Goal: Complete application form

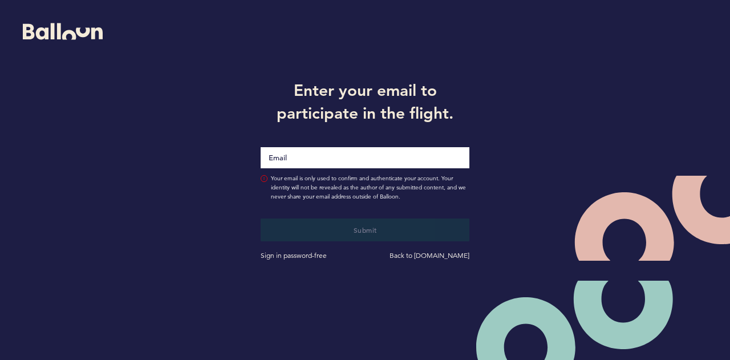
click at [310, 154] on input "Email" at bounding box center [365, 157] width 209 height 21
click at [313, 180] on span "Your email is only used to confirm and authenticate your account. Your identity…" at bounding box center [370, 187] width 199 height 27
click at [304, 163] on input "Email" at bounding box center [365, 158] width 209 height 22
type input "[PERSON_NAME][EMAIL_ADDRESS][PERSON_NAME][DOMAIN_NAME]"
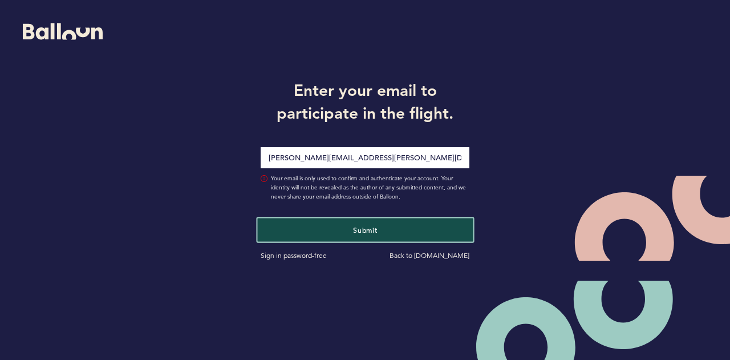
click at [324, 229] on button "Submit" at bounding box center [365, 229] width 216 height 23
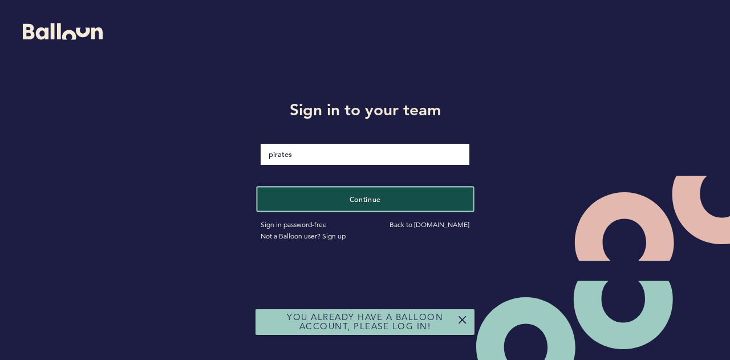
click at [334, 196] on button "Continue" at bounding box center [365, 198] width 216 height 23
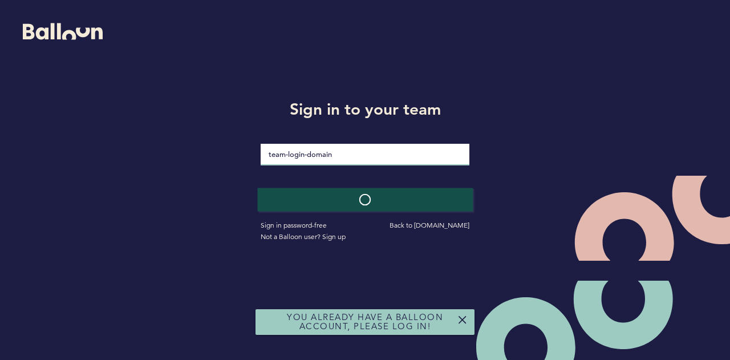
type input "Patriot94!"
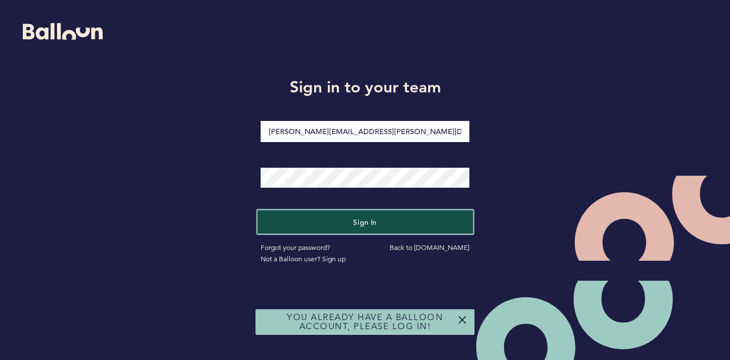
click at [332, 214] on button "Sign in" at bounding box center [365, 222] width 216 height 23
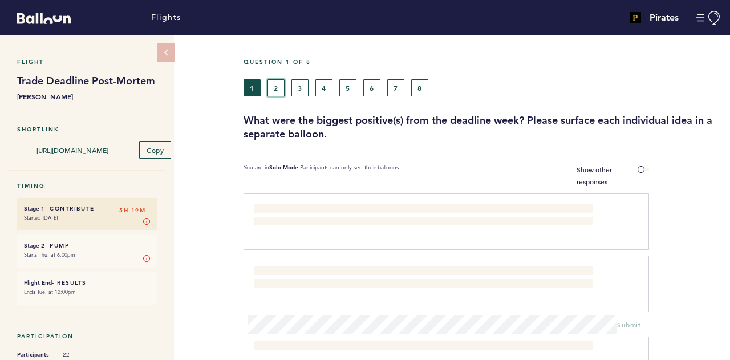
click at [279, 83] on button "2" at bounding box center [276, 87] width 17 height 17
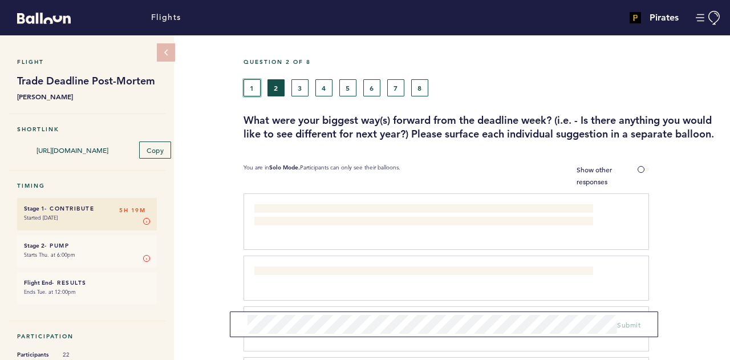
click at [248, 90] on button "1" at bounding box center [252, 87] width 17 height 17
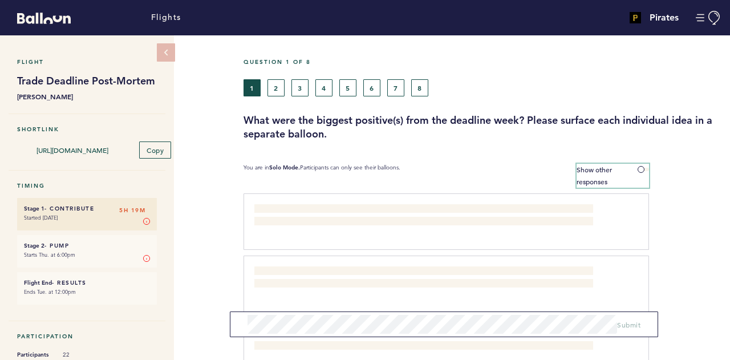
click at [636, 172] on label "Show other responses" at bounding box center [613, 176] width 72 height 24
click at [0, 0] on input "Show other responses" at bounding box center [0, 0] width 0 height 0
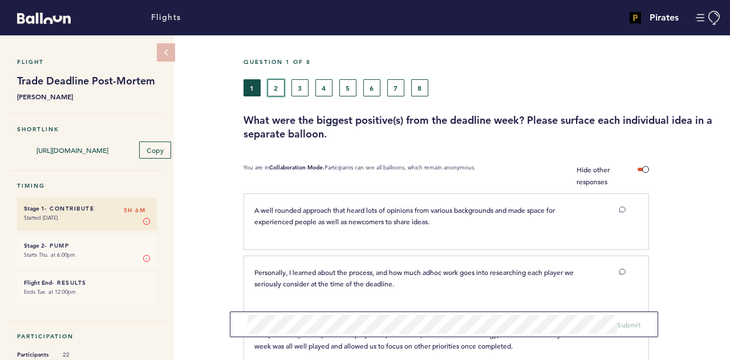
click at [277, 86] on button "2" at bounding box center [276, 87] width 17 height 17
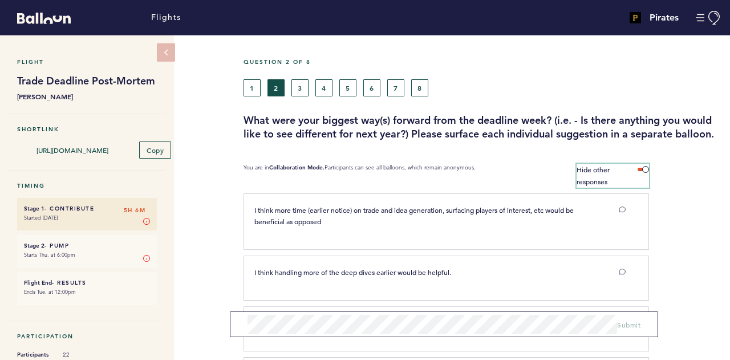
click at [646, 171] on span at bounding box center [643, 169] width 11 height 3
click at [0, 0] on input "Hide other responses" at bounding box center [0, 0] width 0 height 0
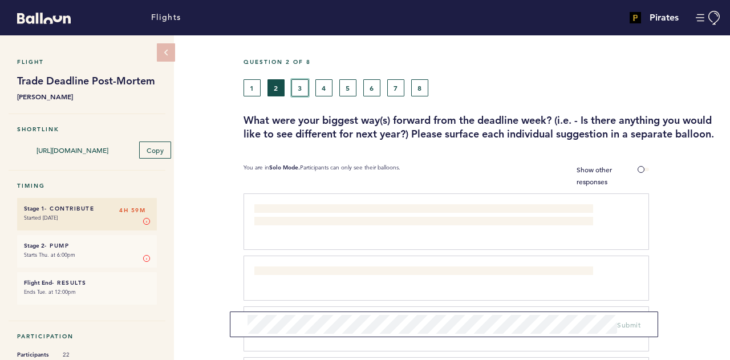
click at [297, 92] on button "3" at bounding box center [300, 87] width 17 height 17
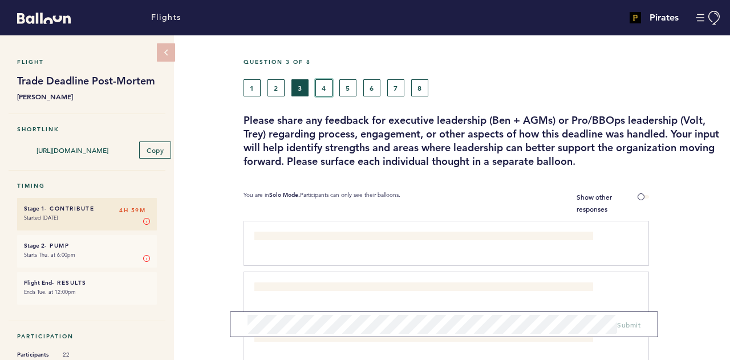
click at [318, 93] on button "4" at bounding box center [324, 87] width 17 height 17
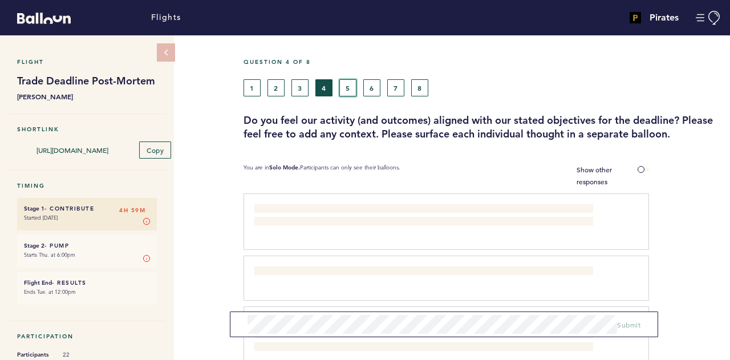
click at [351, 86] on button "5" at bounding box center [348, 87] width 17 height 17
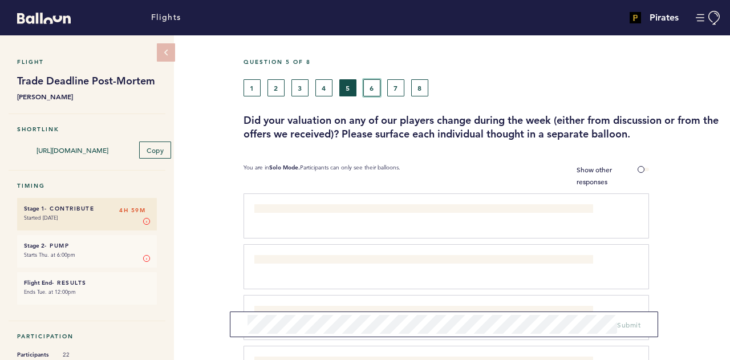
click at [367, 86] on button "6" at bounding box center [371, 87] width 17 height 17
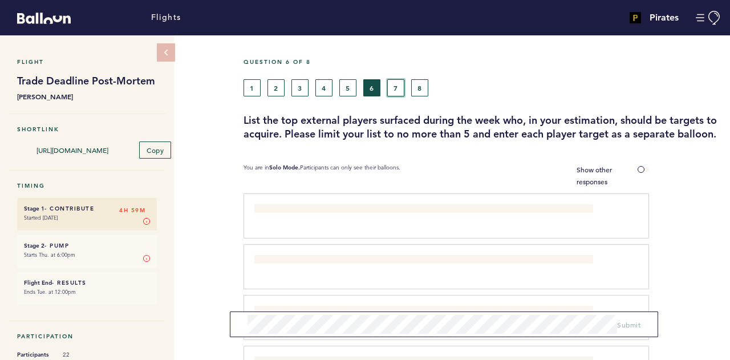
click at [390, 90] on button "7" at bounding box center [395, 87] width 17 height 17
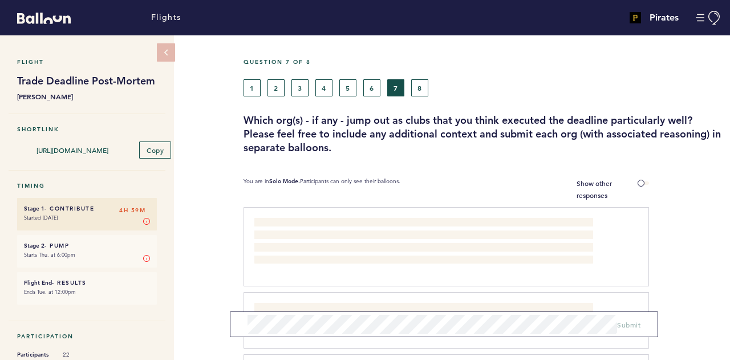
click at [410, 91] on div "1 2 3 4 5 6 7 8" at bounding box center [421, 87] width 354 height 17
click at [418, 88] on button "8" at bounding box center [419, 87] width 17 height 17
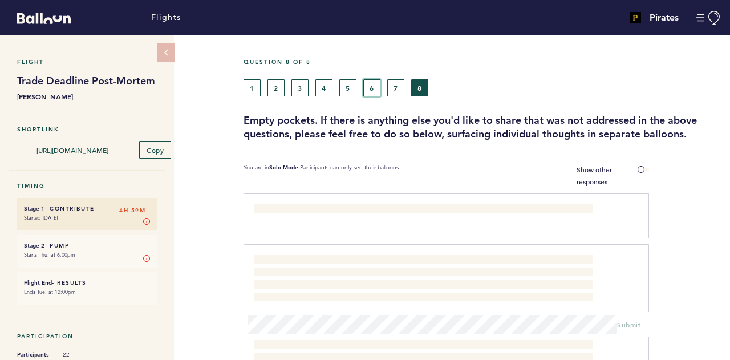
click at [372, 87] on button "6" at bounding box center [371, 87] width 17 height 17
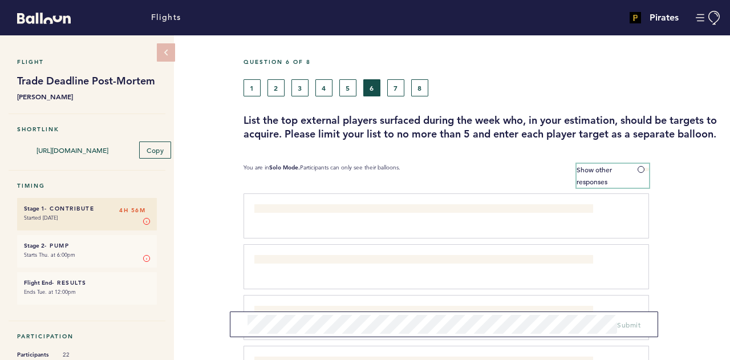
click at [643, 171] on span at bounding box center [643, 169] width 11 height 3
click at [0, 0] on input "Show other responses" at bounding box center [0, 0] width 0 height 0
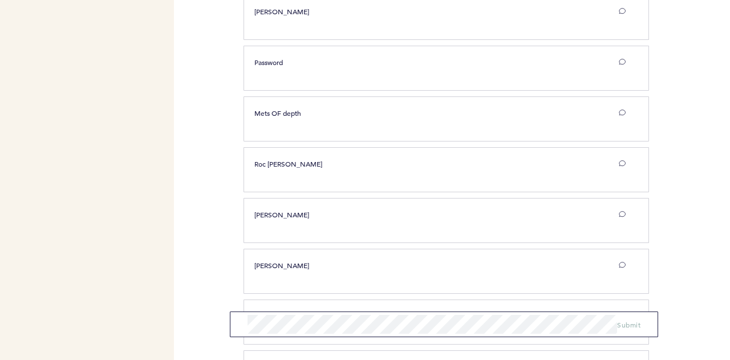
scroll to position [1112, 0]
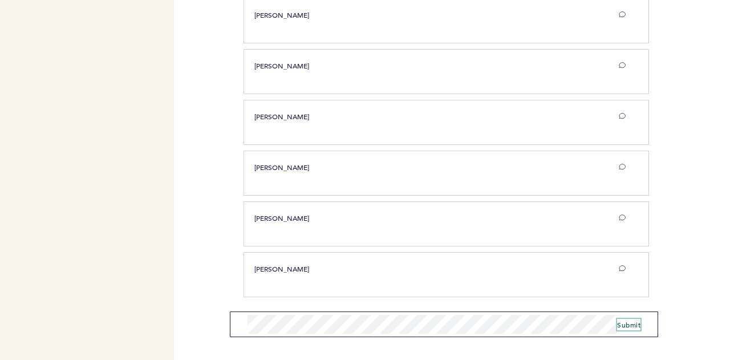
click at [628, 325] on span "Submit" at bounding box center [628, 324] width 23 height 9
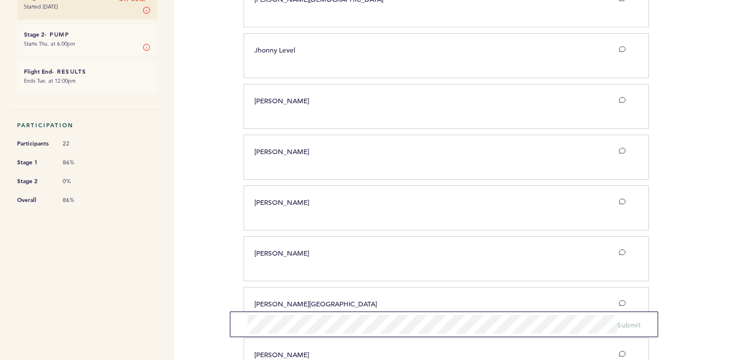
scroll to position [0, 0]
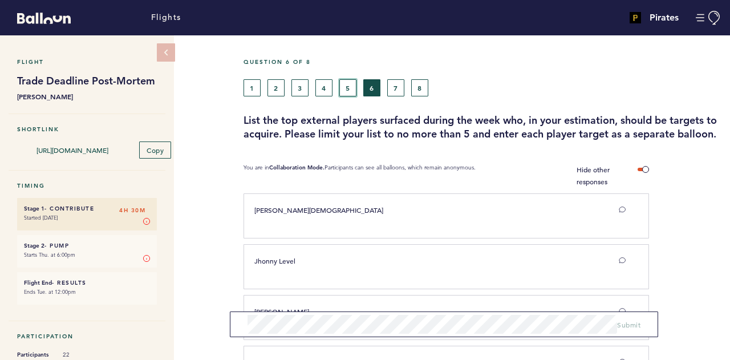
click at [348, 91] on button "5" at bounding box center [348, 87] width 17 height 17
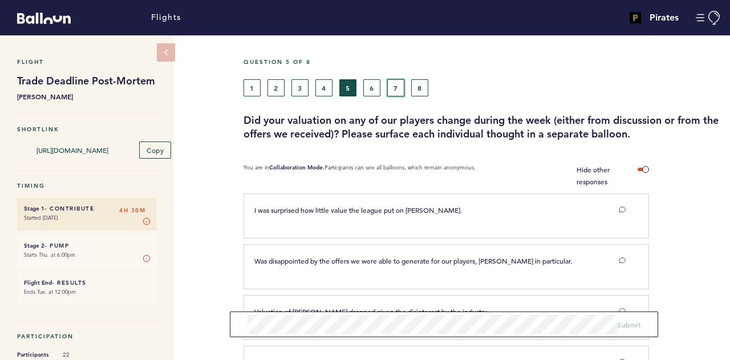
click at [399, 91] on button "7" at bounding box center [395, 87] width 17 height 17
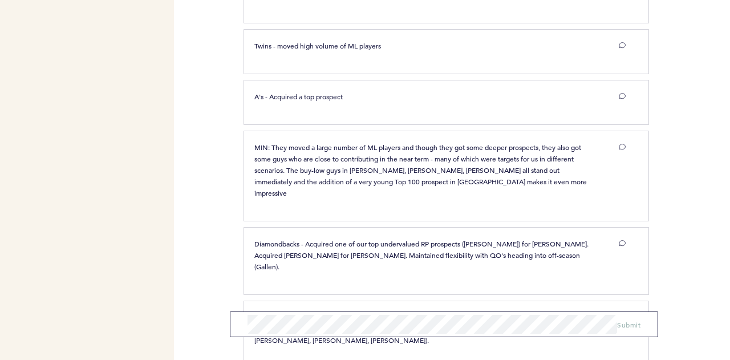
scroll to position [470, 0]
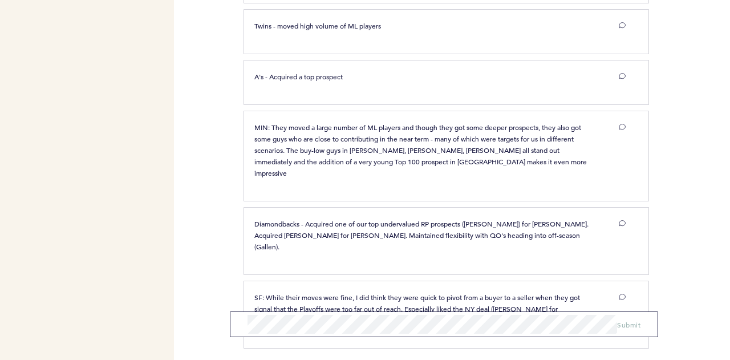
click at [390, 219] on span "Diamondbacks - Acquired one of our top undervalued RP prospects ([PERSON_NAME])…" at bounding box center [423, 235] width 336 height 32
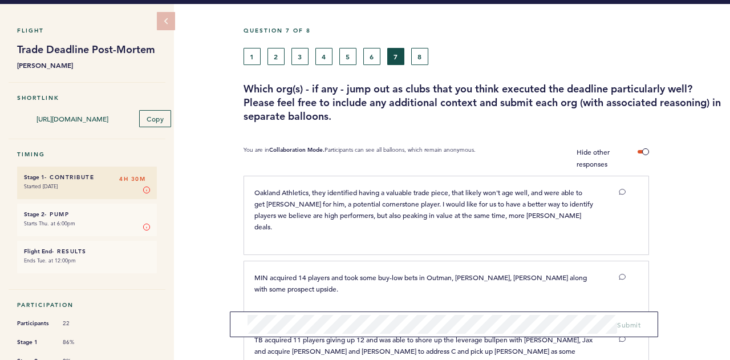
scroll to position [0, 0]
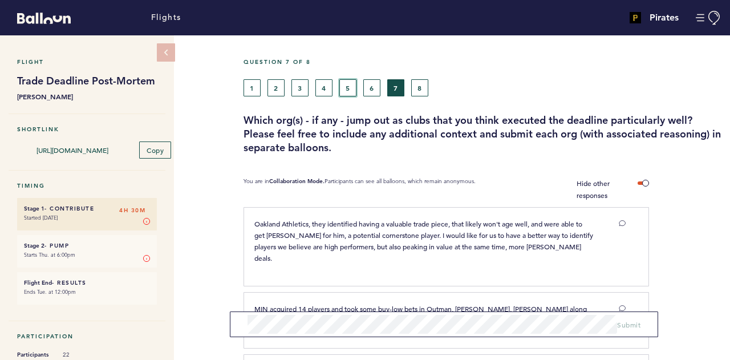
click at [347, 95] on button "5" at bounding box center [348, 87] width 17 height 17
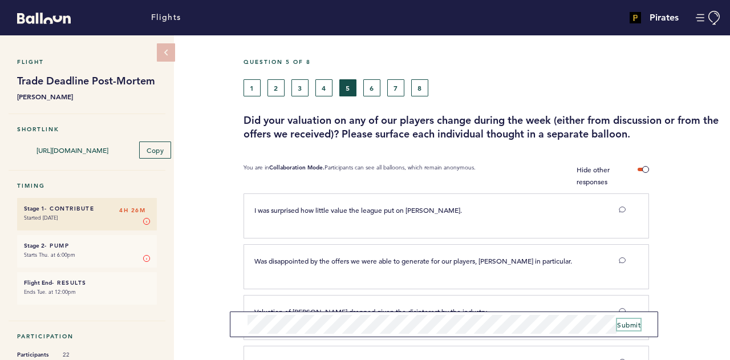
click at [628, 325] on span "Submit" at bounding box center [628, 324] width 23 height 9
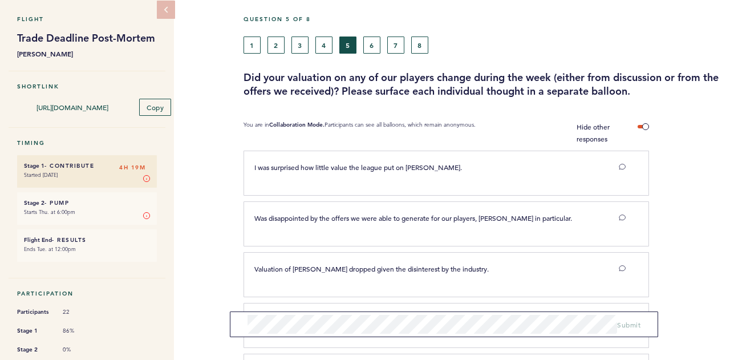
scroll to position [43, 0]
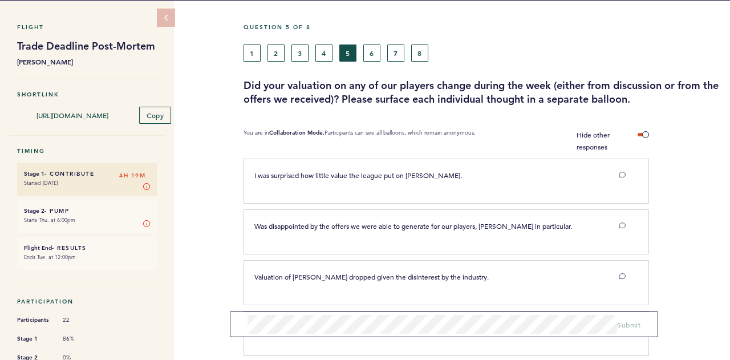
scroll to position [0, 0]
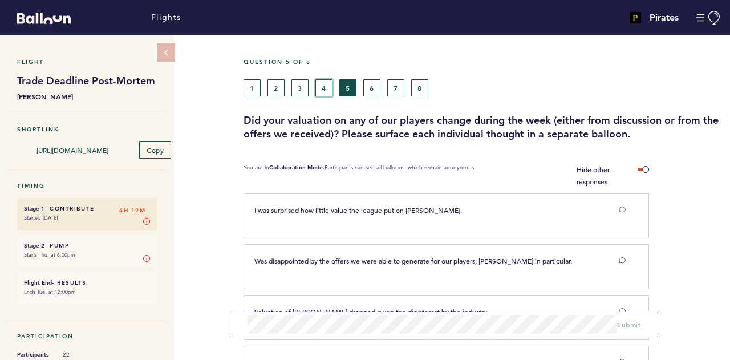
click at [330, 86] on button "4" at bounding box center [324, 87] width 17 height 17
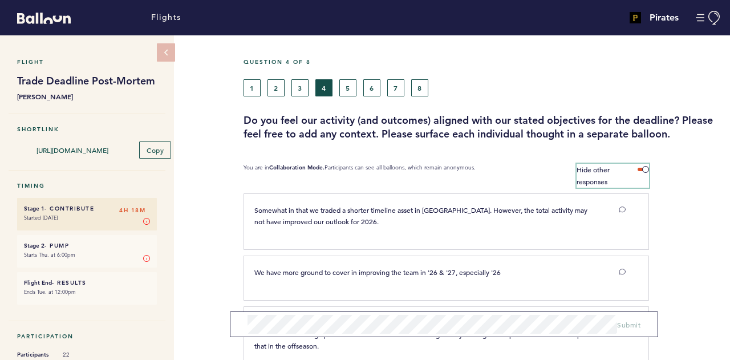
click at [644, 169] on span at bounding box center [643, 169] width 11 height 3
click at [0, 0] on input "Hide other responses" at bounding box center [0, 0] width 0 height 0
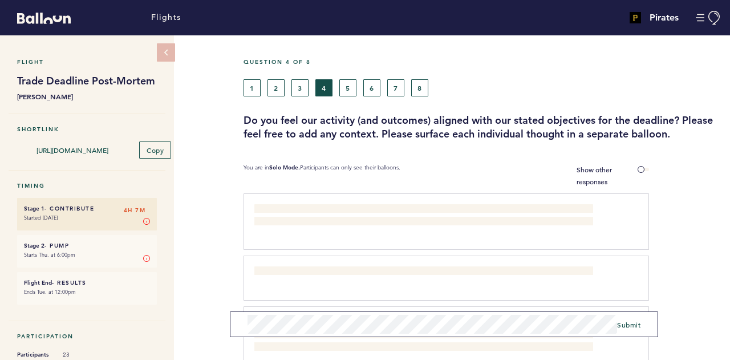
click at [130, 317] on div "Flight Trade Deadline Post-Mortem [PERSON_NAME] Shortlink [URL][DOMAIN_NAME] Co…" at bounding box center [365, 197] width 730 height 325
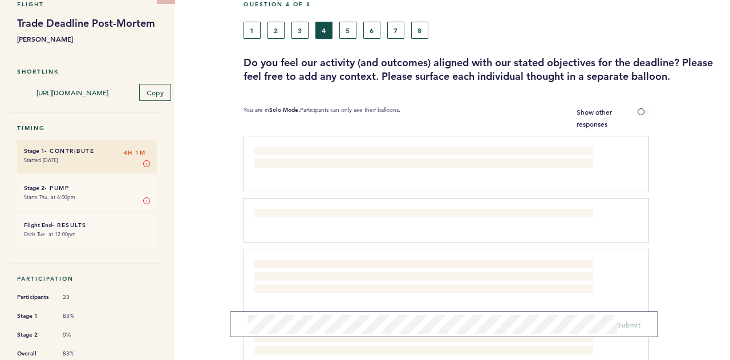
scroll to position [57, 0]
